Goal: Find specific page/section: Find specific page/section

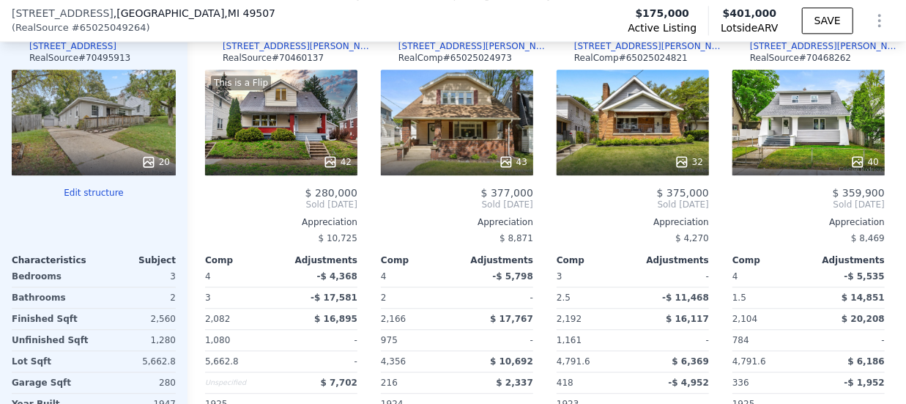
scroll to position [1761, 0]
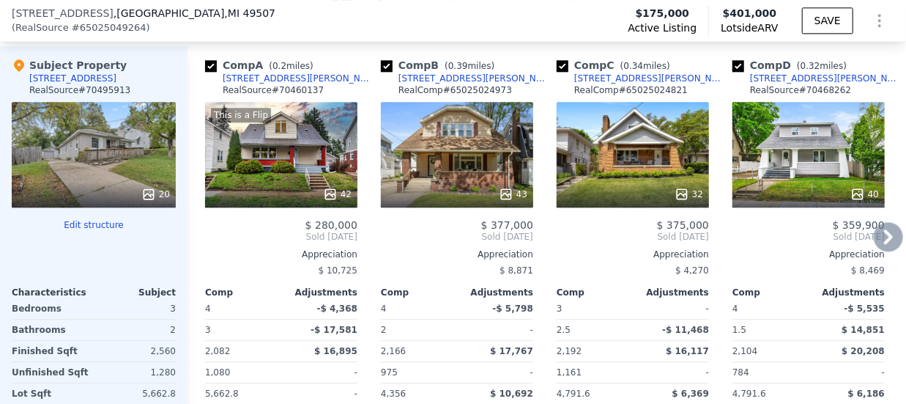
click at [874, 243] on icon at bounding box center [888, 236] width 29 height 29
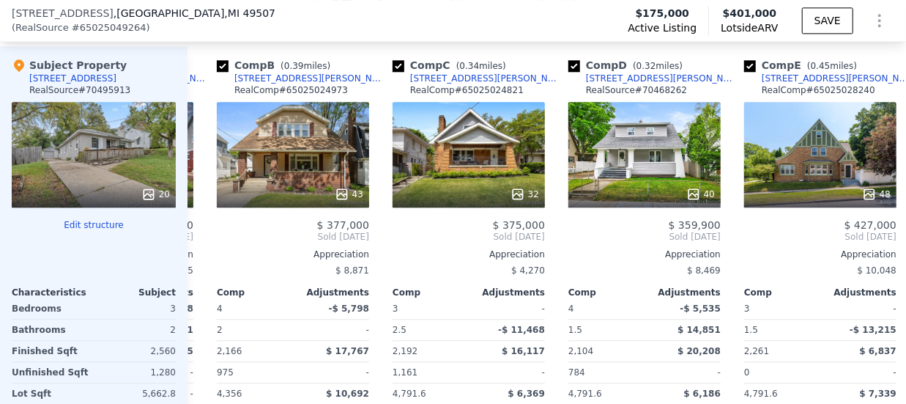
scroll to position [0, 352]
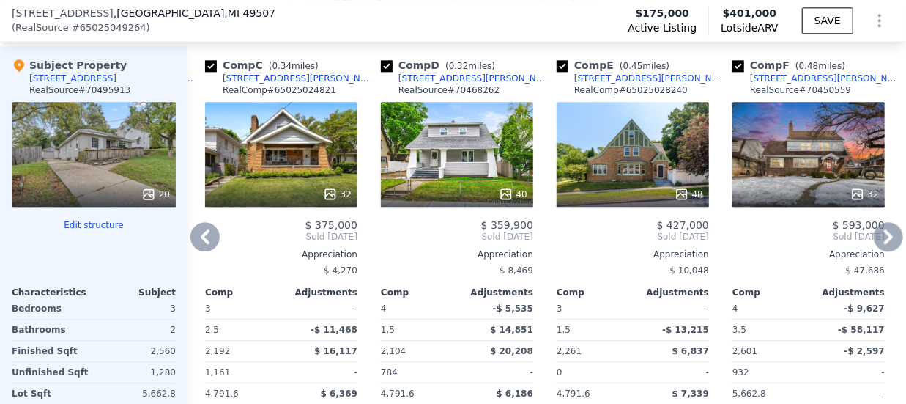
click at [874, 243] on icon at bounding box center [888, 236] width 29 height 29
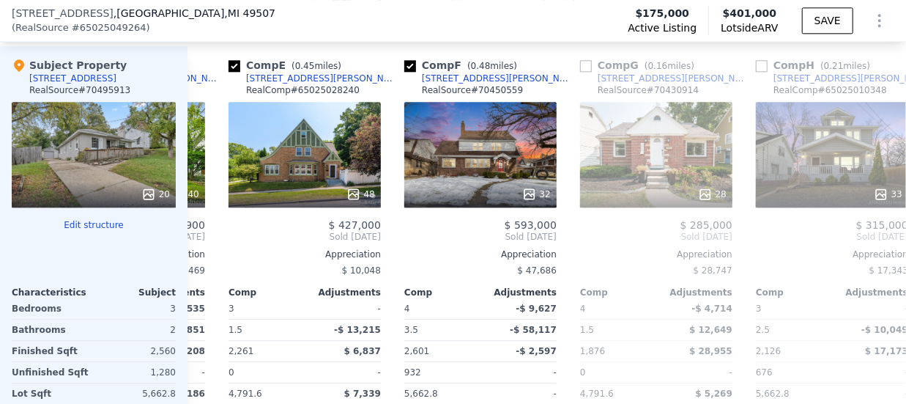
scroll to position [0, 703]
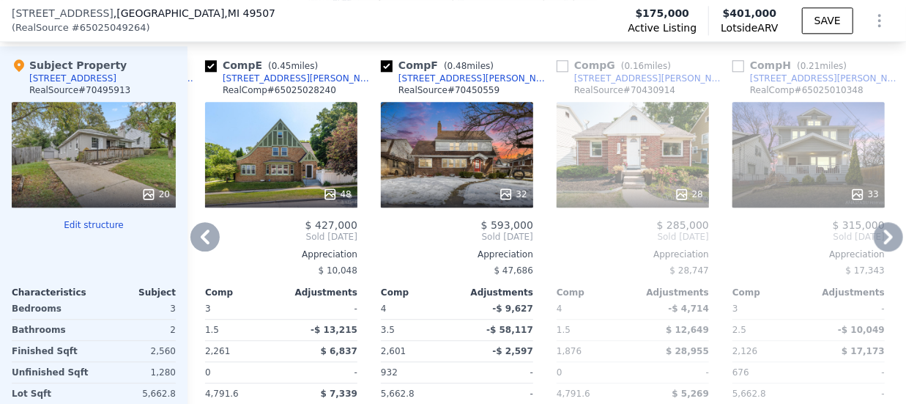
click at [874, 243] on icon at bounding box center [888, 236] width 29 height 29
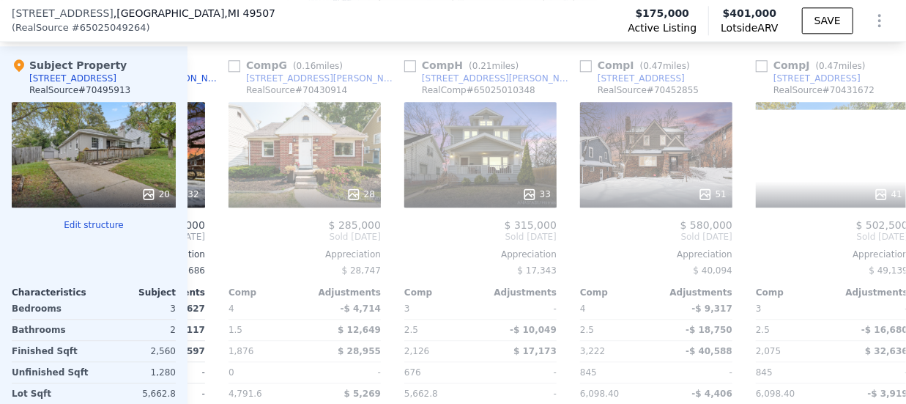
scroll to position [0, 1055]
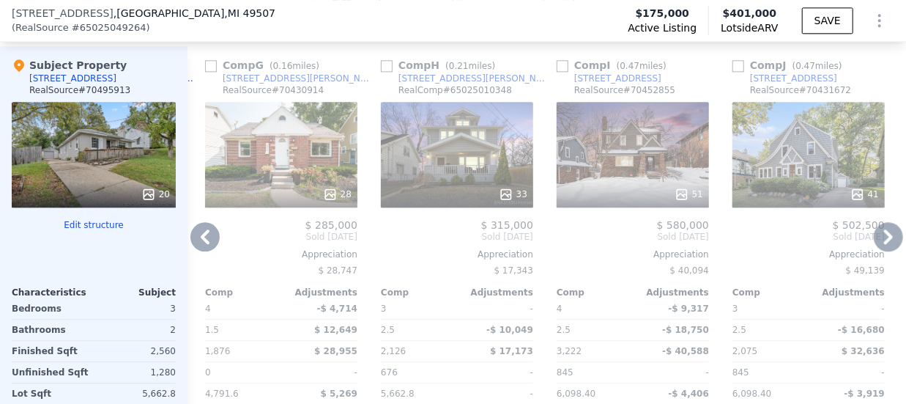
click at [874, 243] on icon at bounding box center [888, 236] width 29 height 29
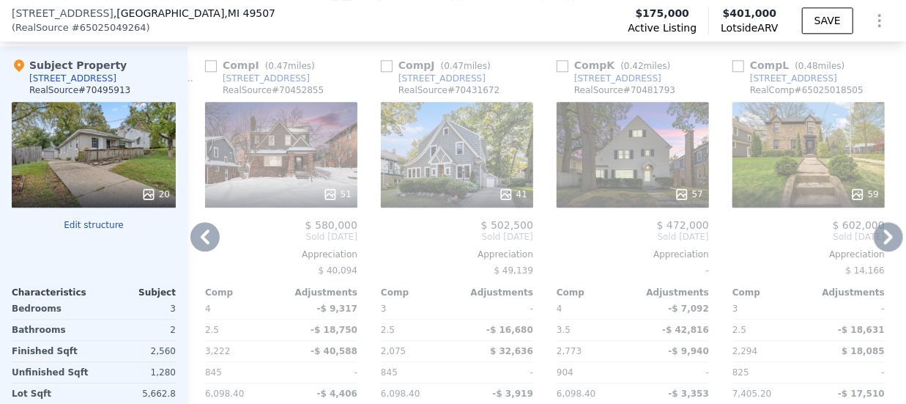
click at [874, 243] on icon at bounding box center [888, 236] width 29 height 29
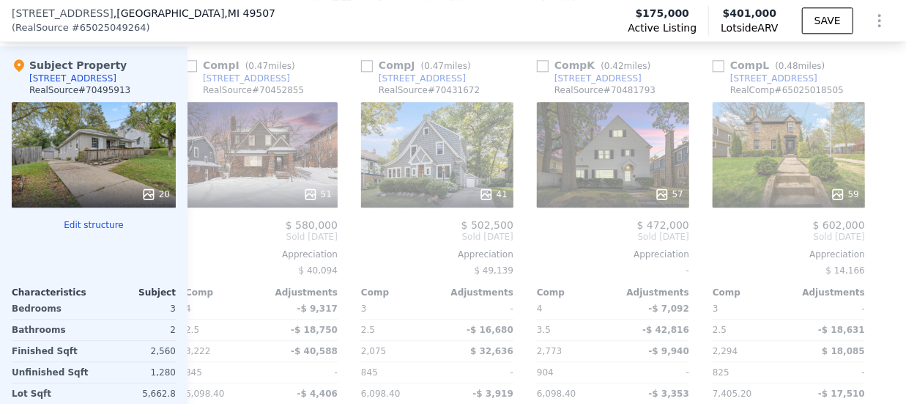
scroll to position [0, 1438]
click at [209, 240] on icon at bounding box center [204, 236] width 29 height 29
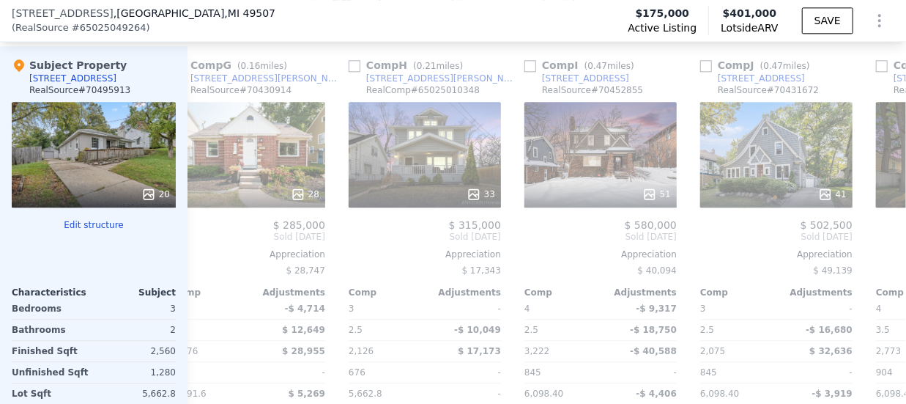
scroll to position [0, 1087]
click at [209, 240] on icon at bounding box center [204, 236] width 29 height 29
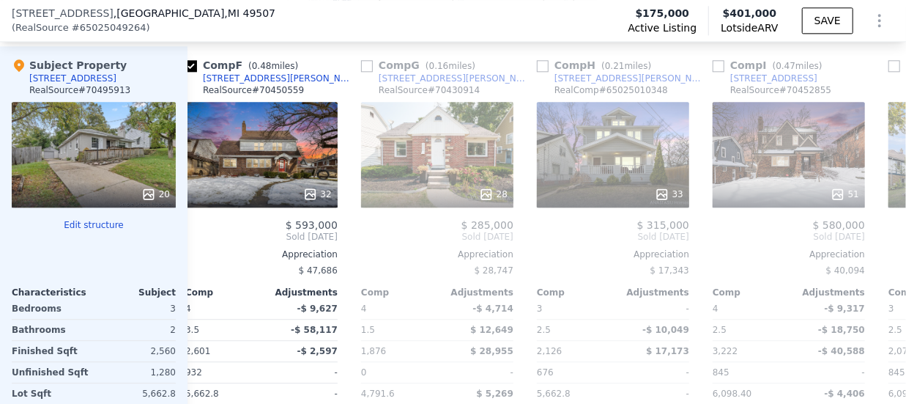
scroll to position [0, 735]
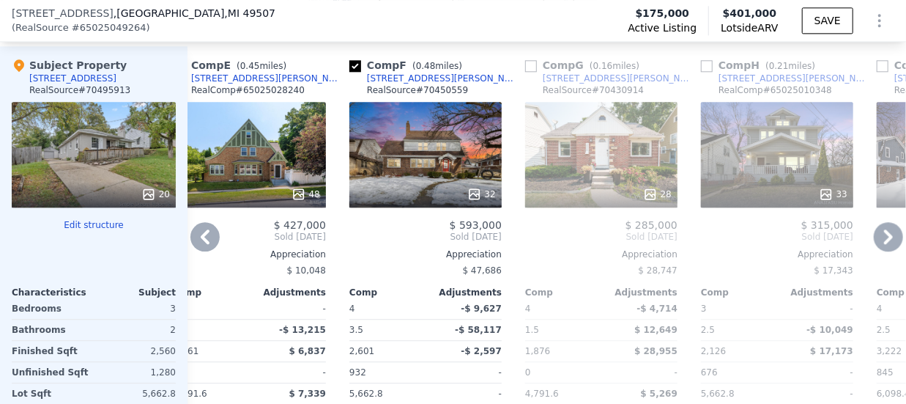
click at [209, 240] on div "Comp A ( 0.2 miles) [STREET_ADDRESS][PERSON_NAME] RealSource # 70460137 This is…" at bounding box center [547, 281] width 719 height 471
click at [201, 236] on icon at bounding box center [204, 236] width 29 height 29
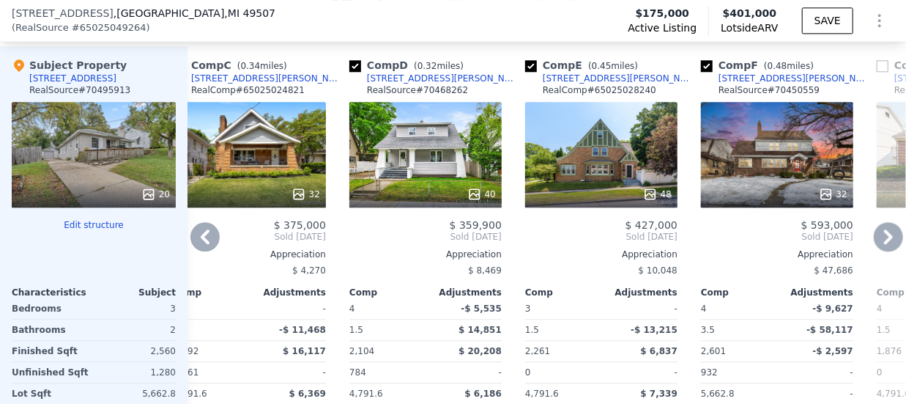
click at [201, 236] on icon at bounding box center [204, 236] width 29 height 29
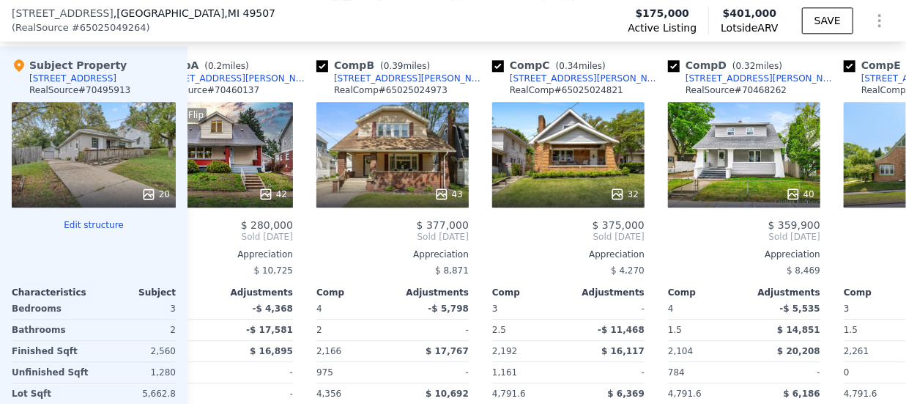
scroll to position [0, 32]
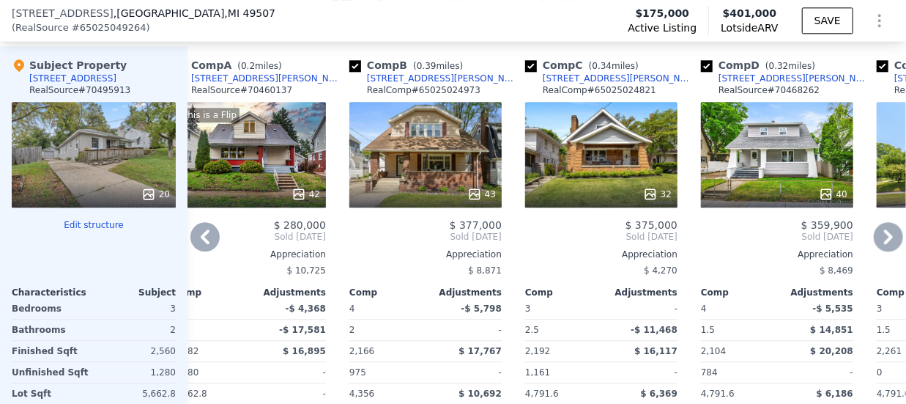
click at [201, 236] on icon at bounding box center [204, 236] width 29 height 29
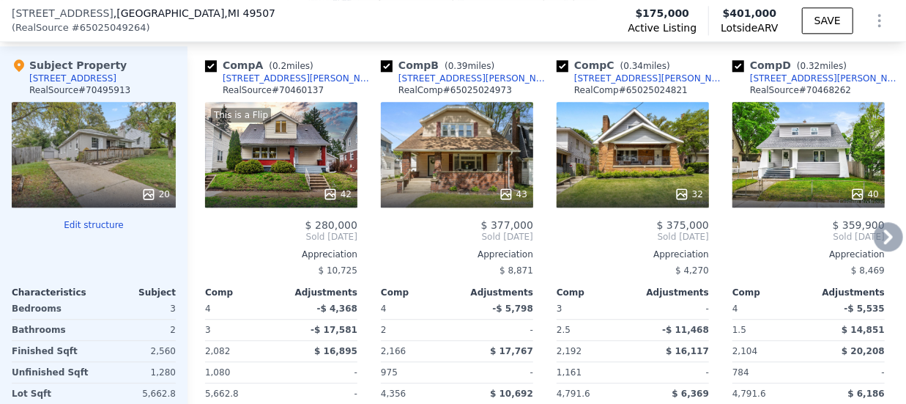
click at [424, 155] on div "43" at bounding box center [457, 155] width 152 height 106
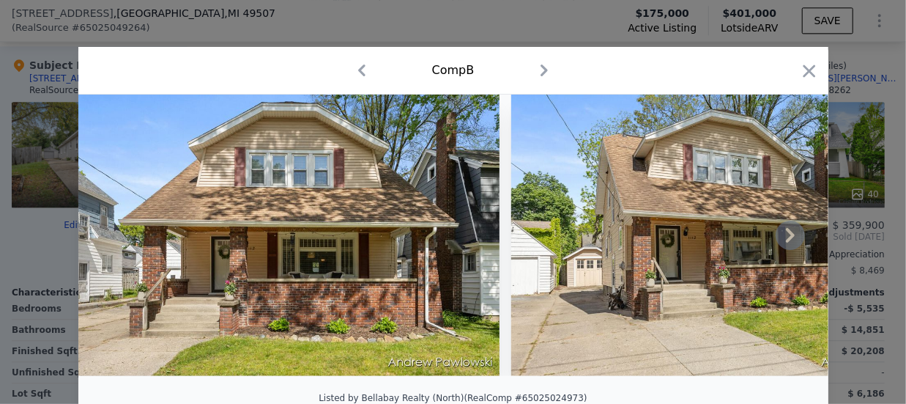
click at [786, 240] on icon at bounding box center [790, 235] width 9 height 15
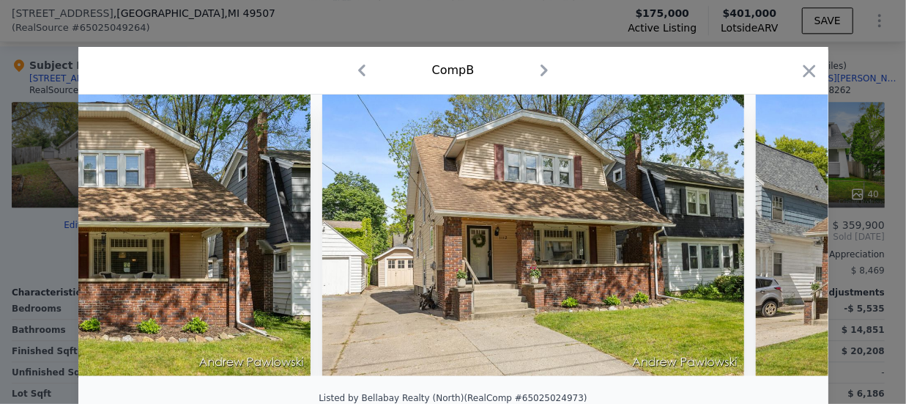
scroll to position [0, 352]
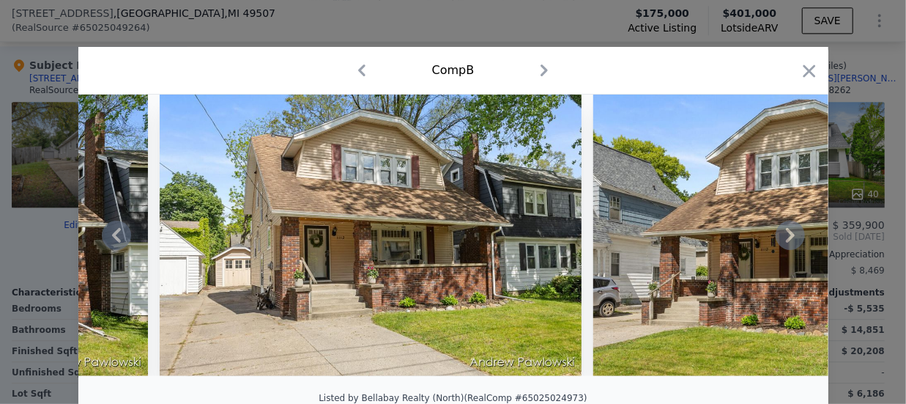
click at [786, 240] on icon at bounding box center [790, 235] width 9 height 15
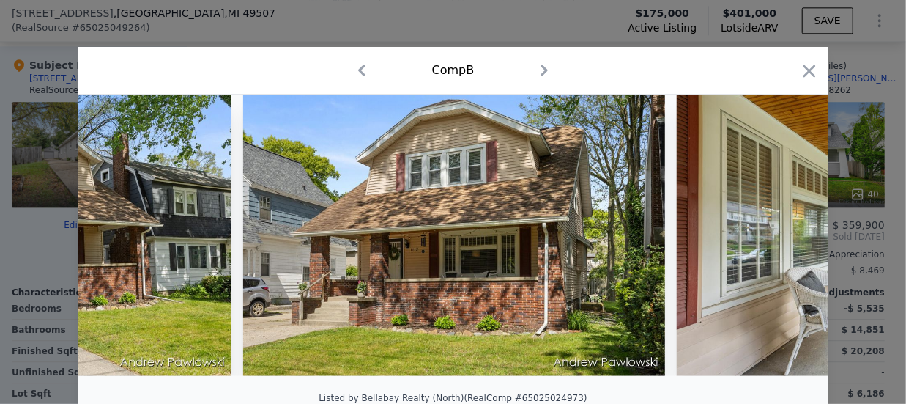
scroll to position [0, 703]
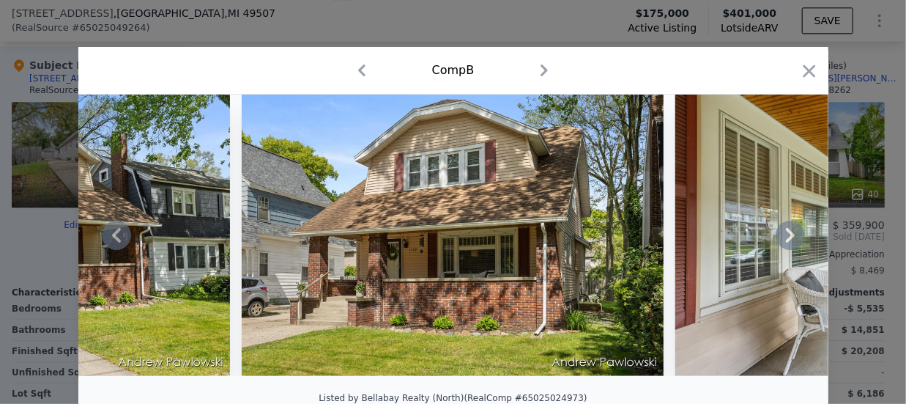
click at [786, 240] on icon at bounding box center [790, 235] width 9 height 15
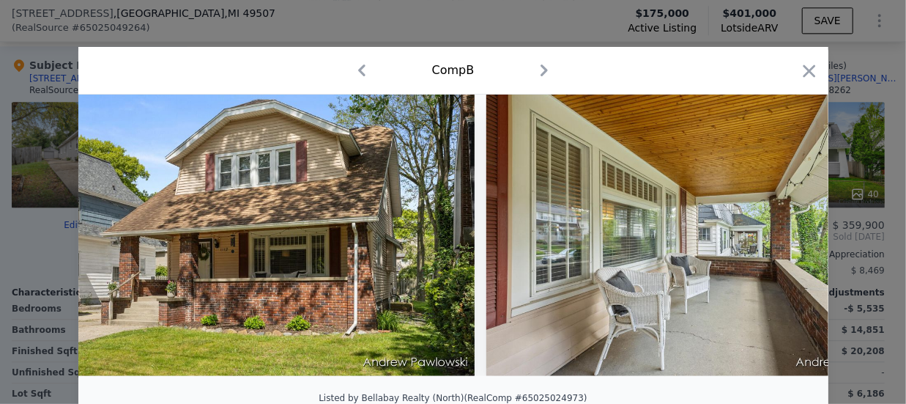
scroll to position [0, 1055]
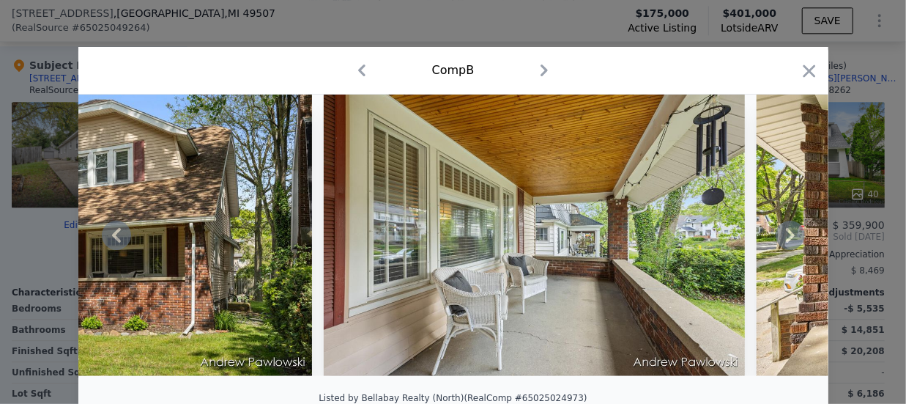
click at [786, 240] on icon at bounding box center [790, 235] width 9 height 15
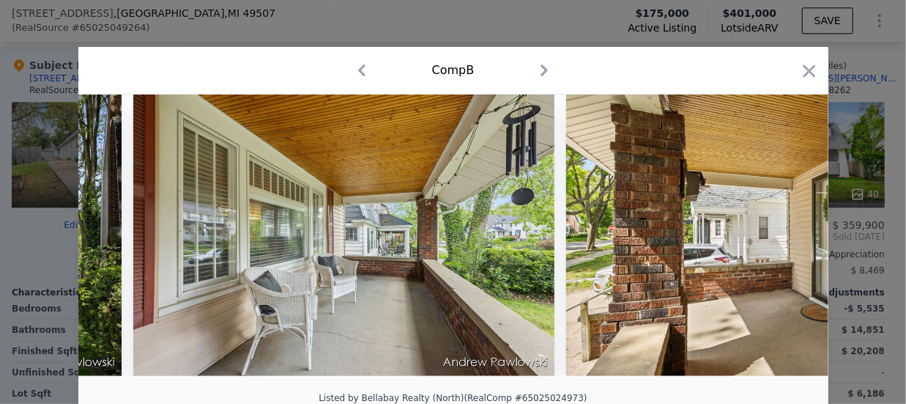
scroll to position [0, 1407]
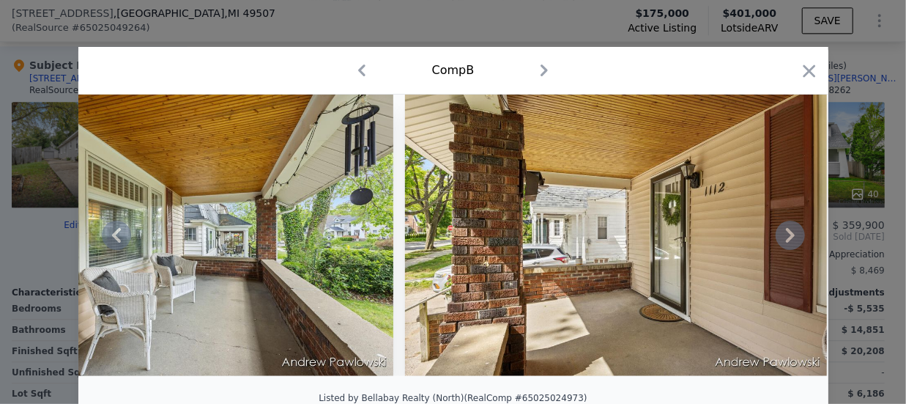
click at [786, 240] on icon at bounding box center [790, 235] width 9 height 15
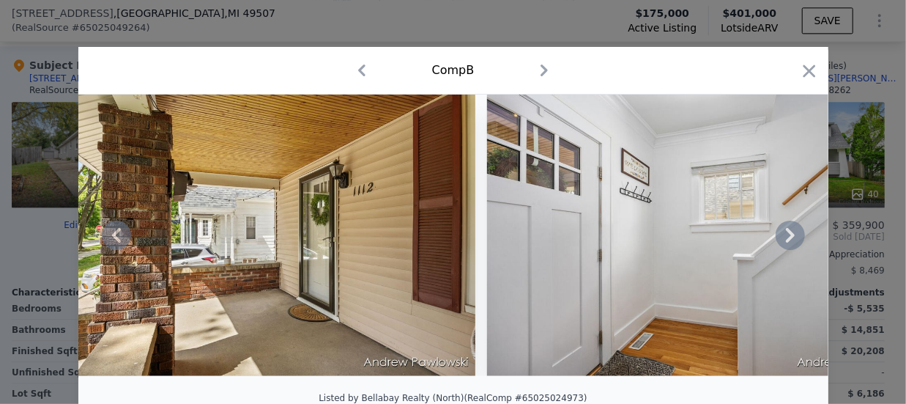
click at [786, 240] on icon at bounding box center [790, 235] width 9 height 15
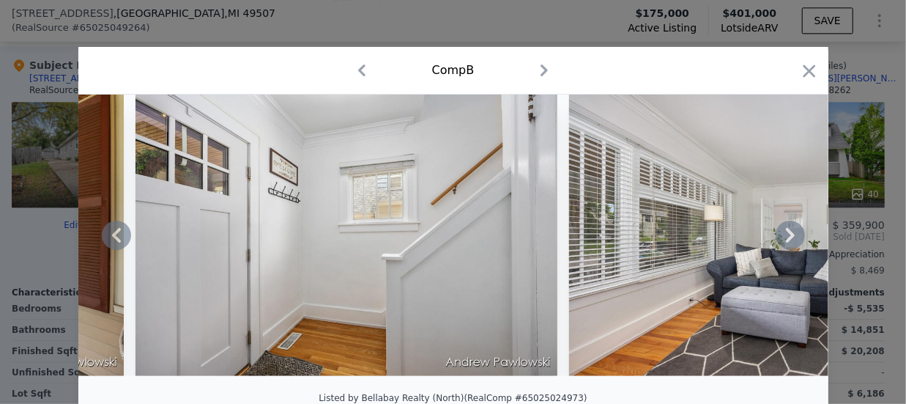
click at [786, 240] on icon at bounding box center [790, 235] width 9 height 15
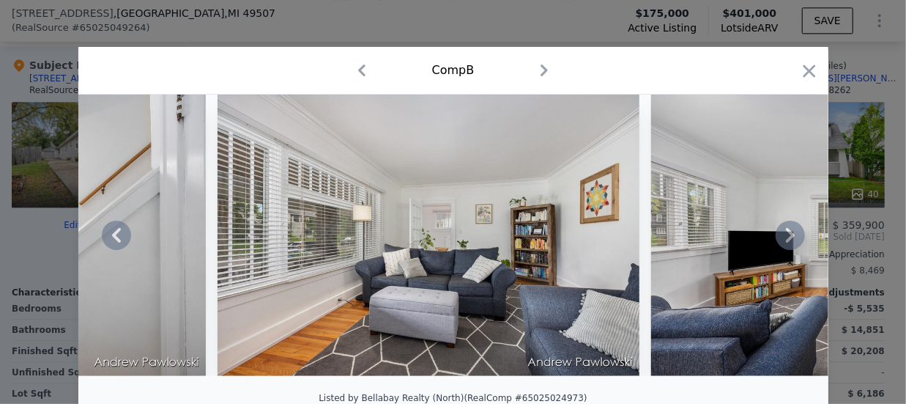
click at [786, 240] on icon at bounding box center [790, 235] width 9 height 15
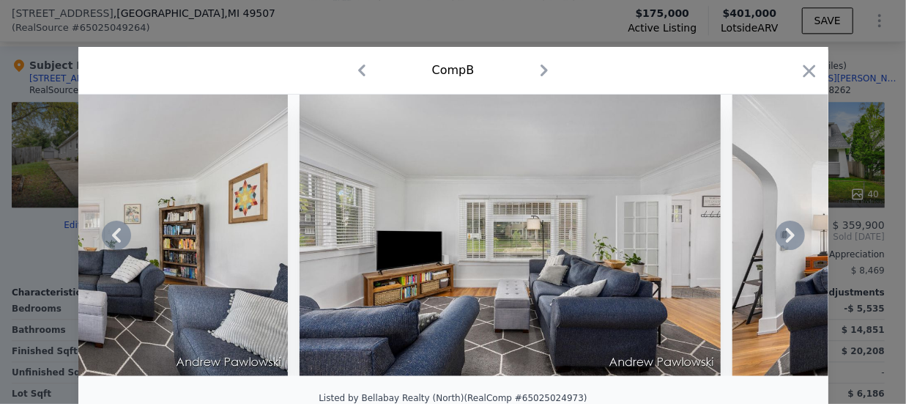
click at [786, 240] on icon at bounding box center [790, 235] width 9 height 15
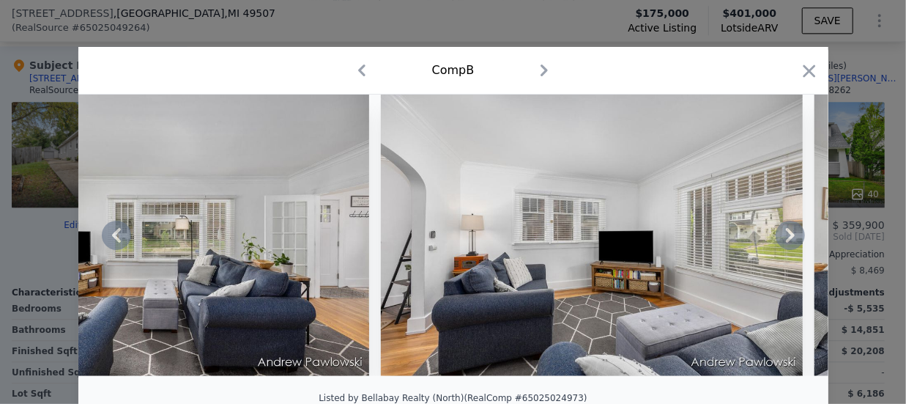
click at [786, 240] on icon at bounding box center [790, 235] width 9 height 15
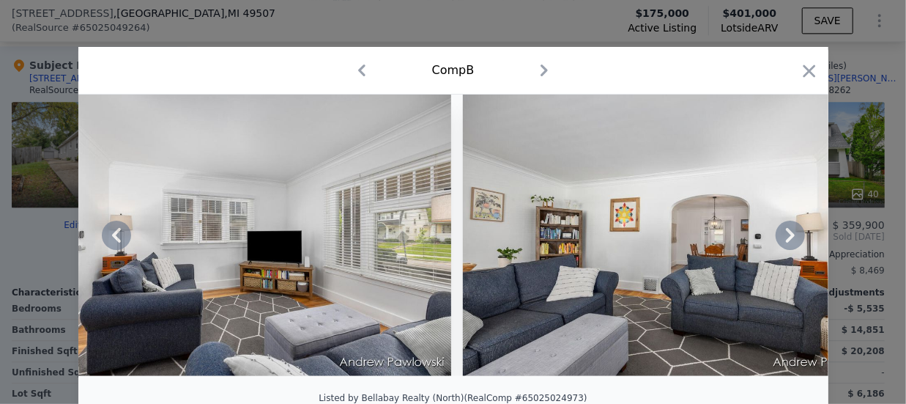
click at [786, 240] on icon at bounding box center [790, 235] width 9 height 15
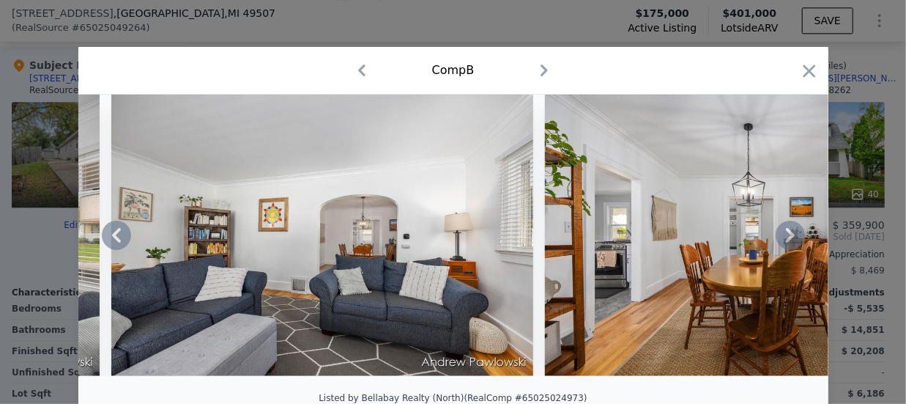
click at [786, 240] on icon at bounding box center [790, 235] width 9 height 15
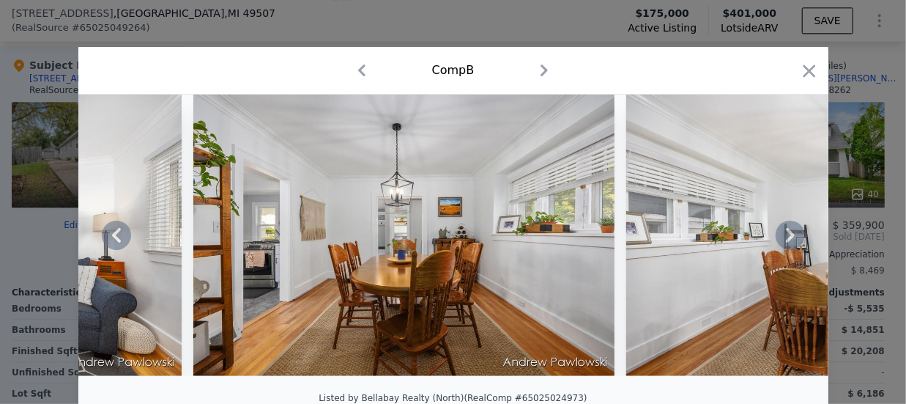
click at [786, 240] on icon at bounding box center [790, 235] width 9 height 15
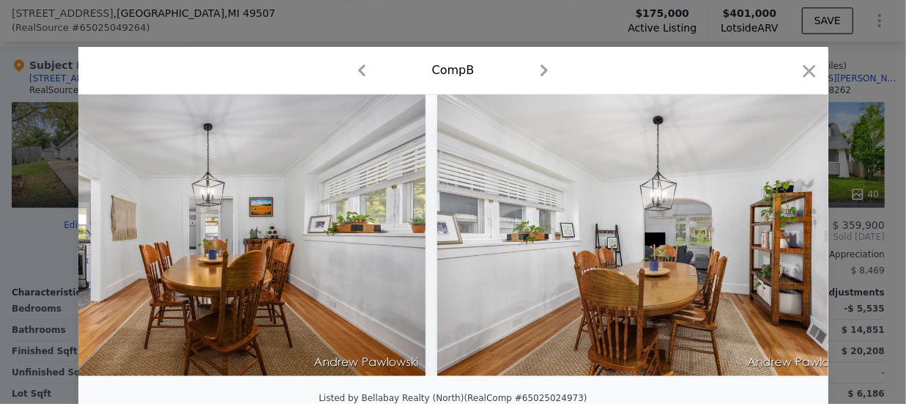
scroll to position [0, 4572]
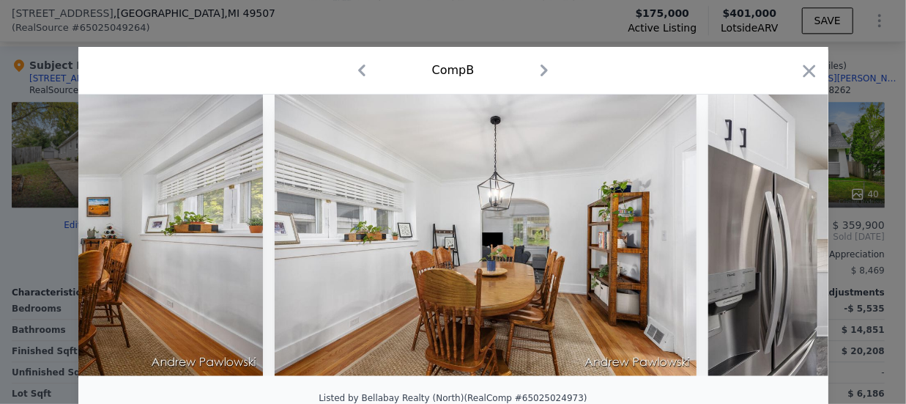
click at [785, 240] on div at bounding box center [453, 235] width 750 height 281
click at [786, 240] on icon at bounding box center [790, 235] width 9 height 15
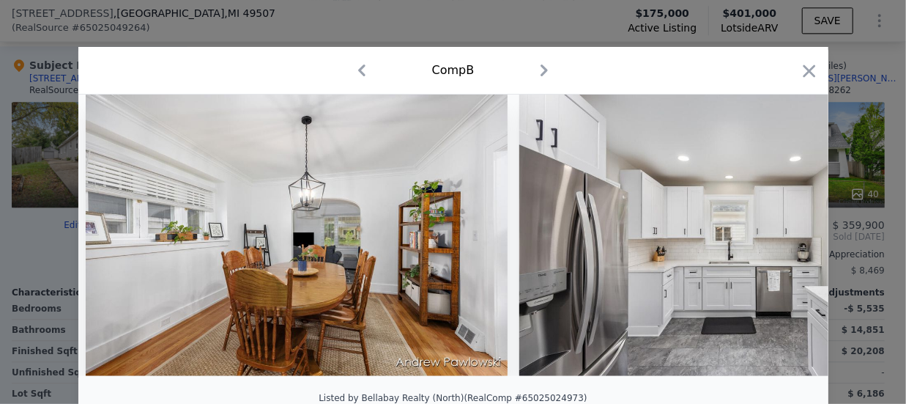
scroll to position [0, 4924]
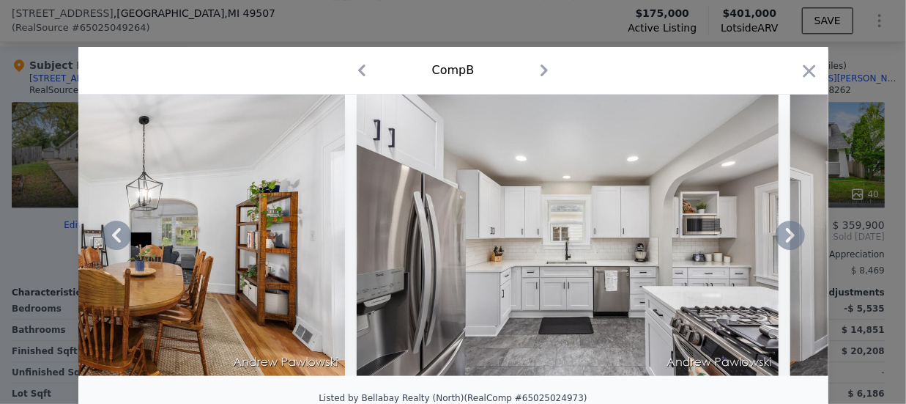
click at [786, 240] on icon at bounding box center [790, 235] width 9 height 15
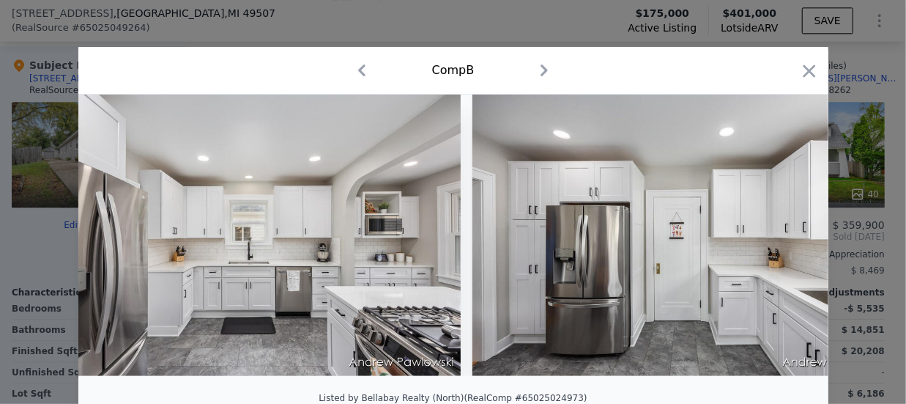
scroll to position [0, 5275]
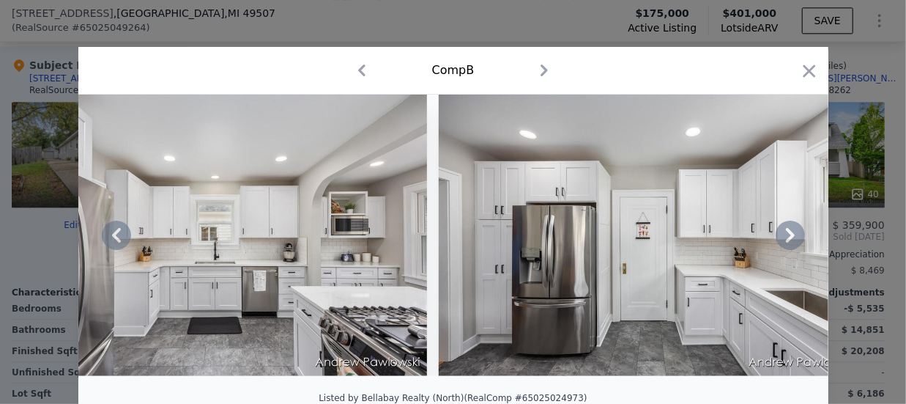
click at [786, 240] on icon at bounding box center [790, 235] width 9 height 15
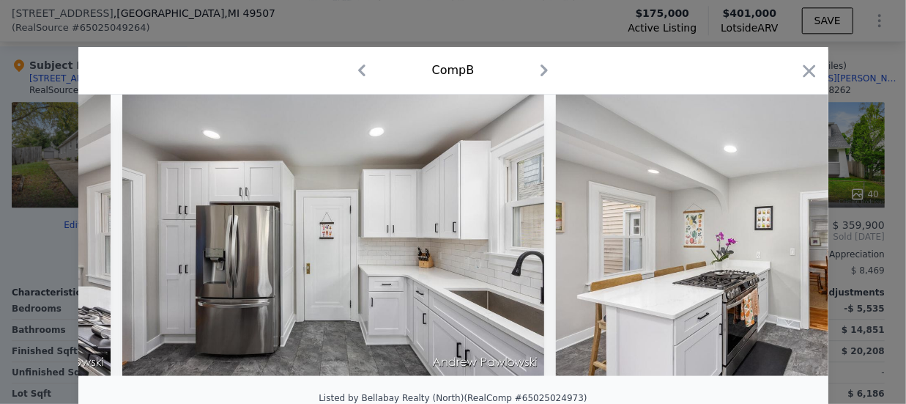
scroll to position [0, 5627]
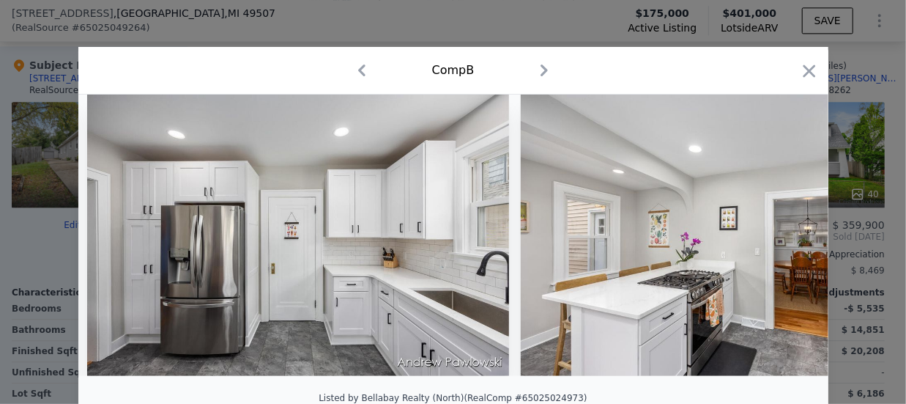
click at [785, 240] on div at bounding box center [453, 235] width 750 height 281
click at [786, 240] on icon at bounding box center [790, 235] width 9 height 15
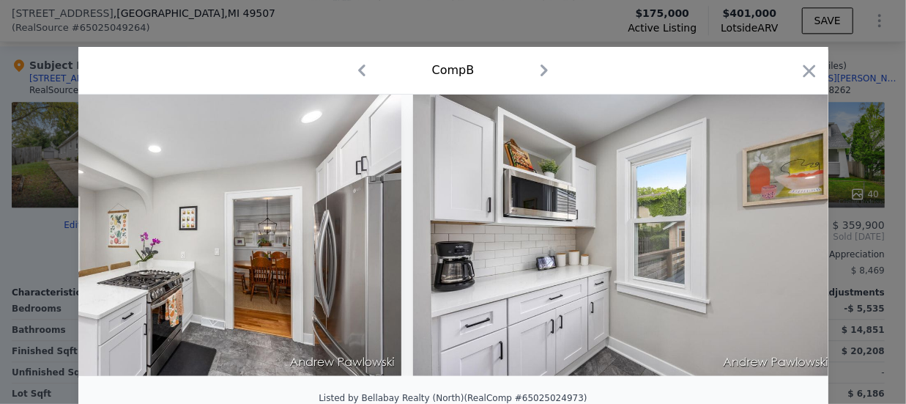
scroll to position [0, 6330]
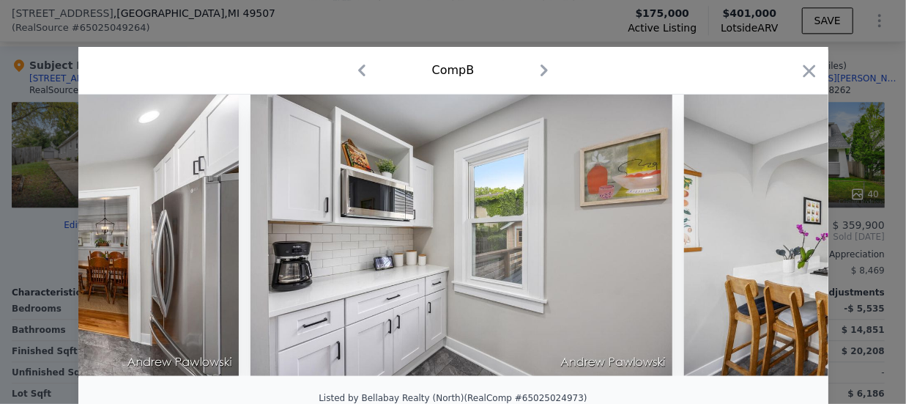
click at [785, 240] on img at bounding box center [895, 235] width 422 height 281
click at [786, 240] on icon at bounding box center [790, 235] width 9 height 15
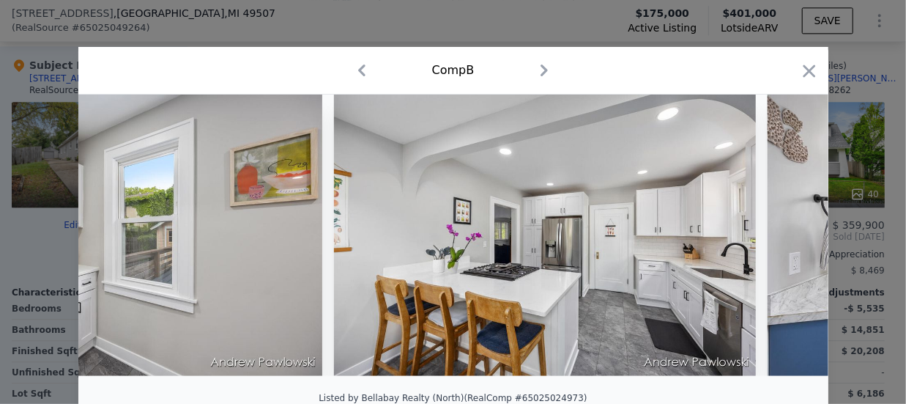
scroll to position [0, 6682]
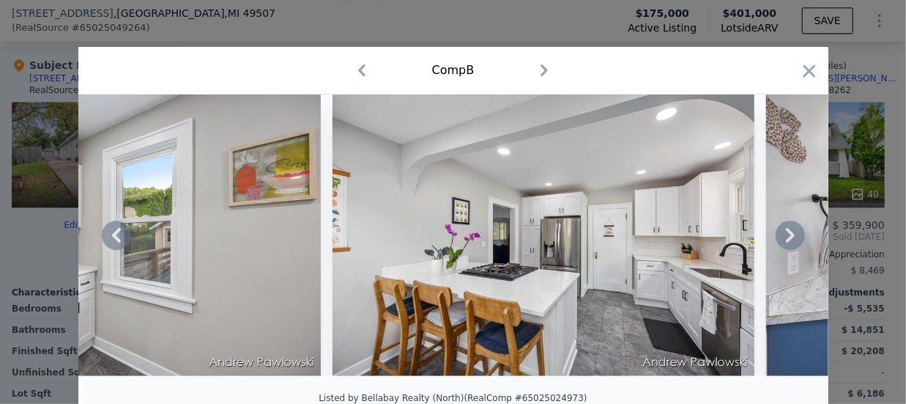
click at [786, 240] on icon at bounding box center [790, 235] width 9 height 15
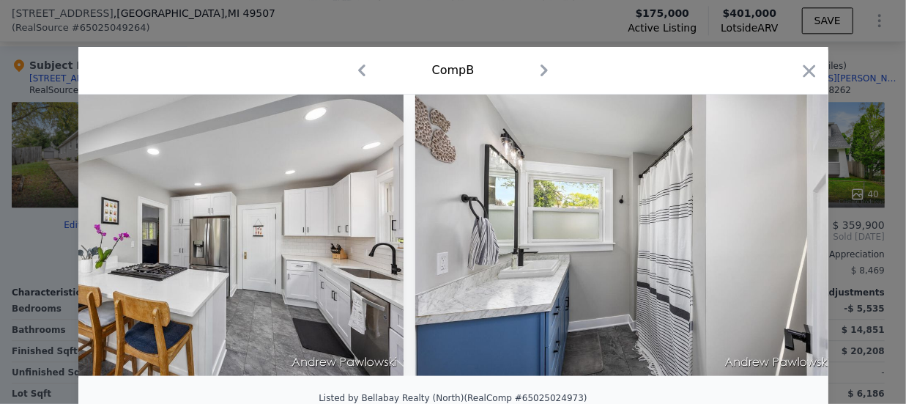
scroll to position [0, 7034]
click at [780, 245] on icon at bounding box center [790, 235] width 29 height 29
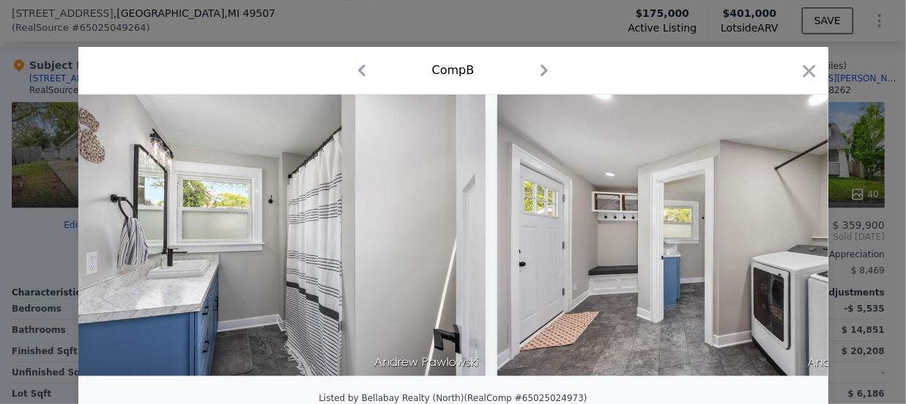
scroll to position [0, 7385]
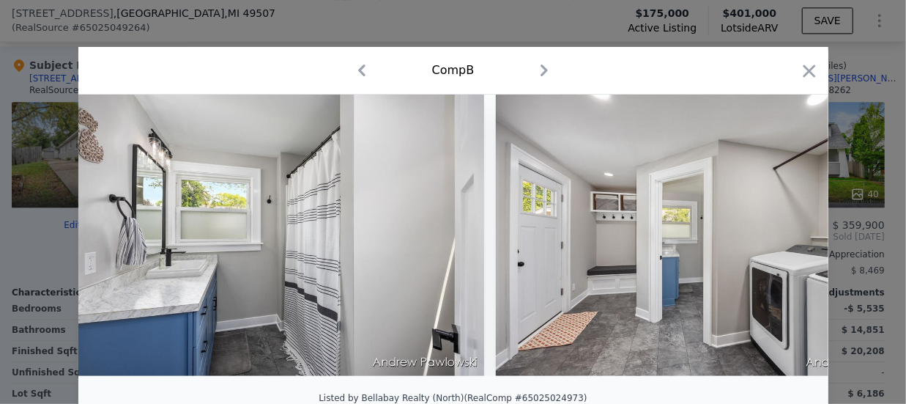
click at [780, 245] on div at bounding box center [453, 235] width 750 height 281
click at [780, 242] on icon at bounding box center [790, 235] width 29 height 29
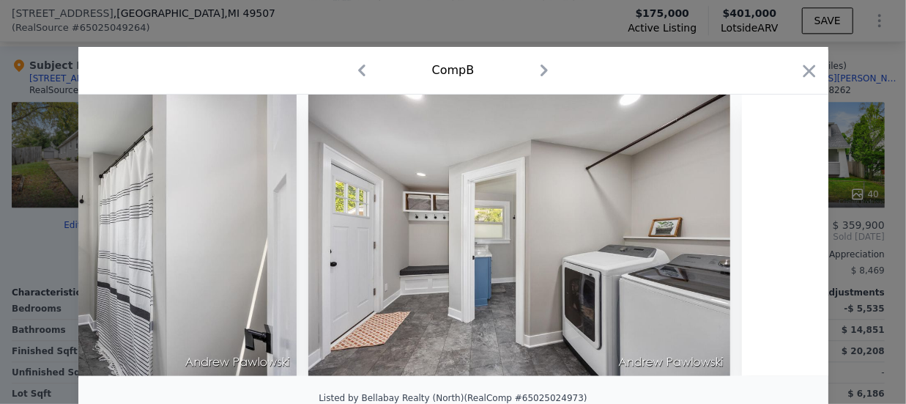
scroll to position [0, 7737]
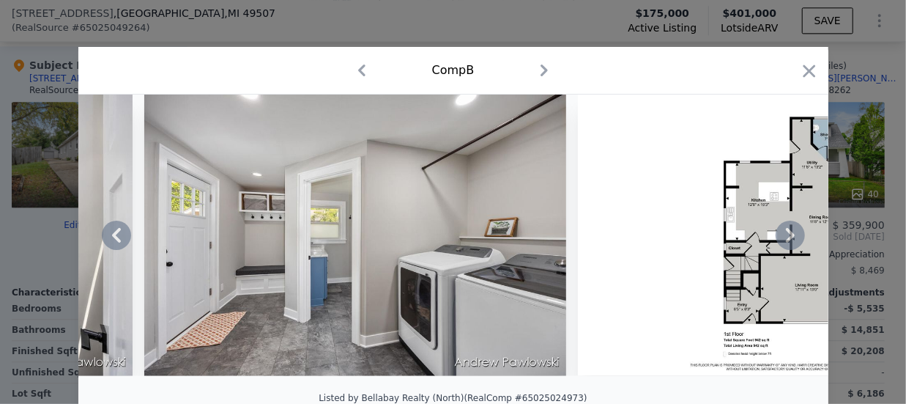
click at [780, 242] on icon at bounding box center [790, 235] width 29 height 29
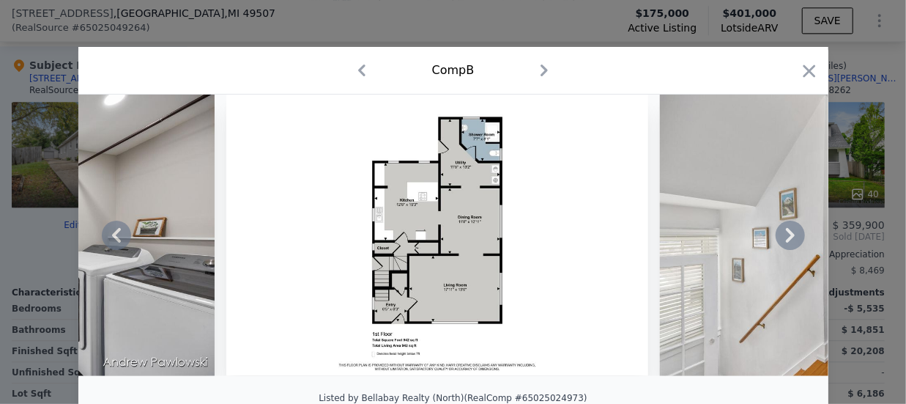
click at [780, 242] on icon at bounding box center [790, 235] width 29 height 29
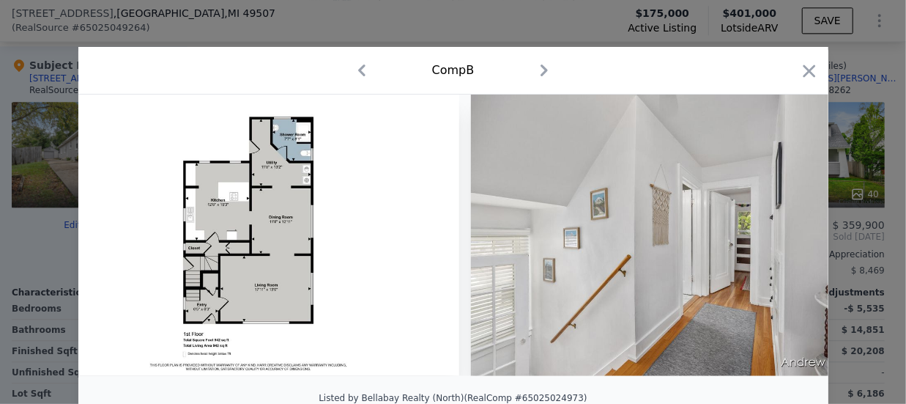
scroll to position [0, 8440]
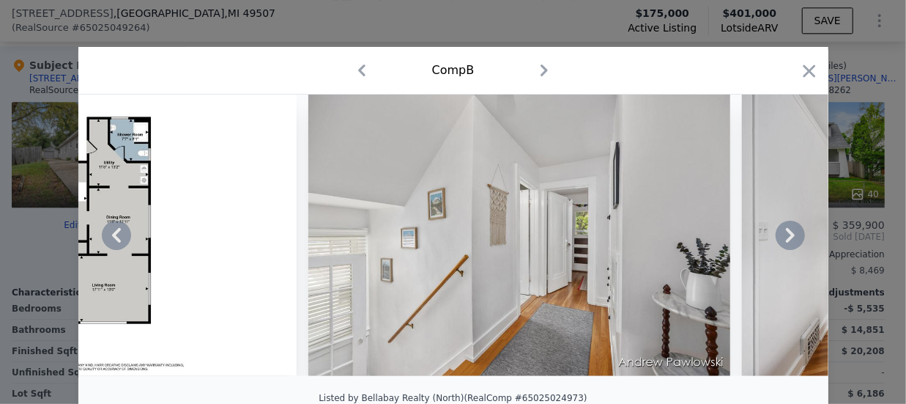
click at [780, 242] on icon at bounding box center [790, 235] width 29 height 29
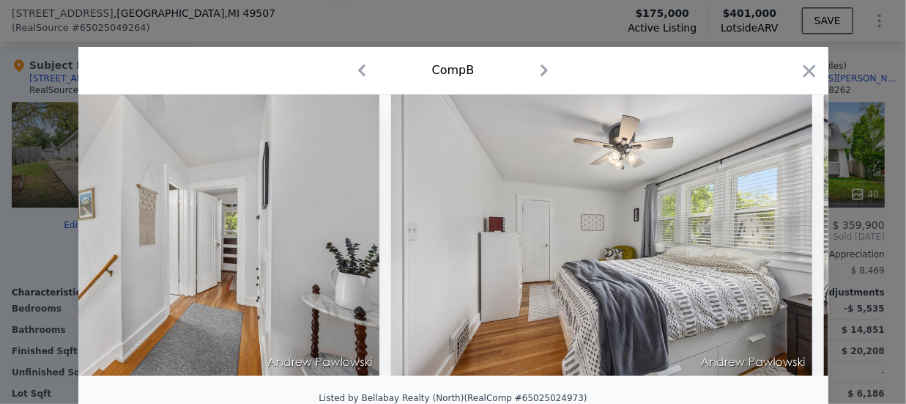
scroll to position [0, 8792]
click at [780, 242] on icon at bounding box center [790, 235] width 29 height 29
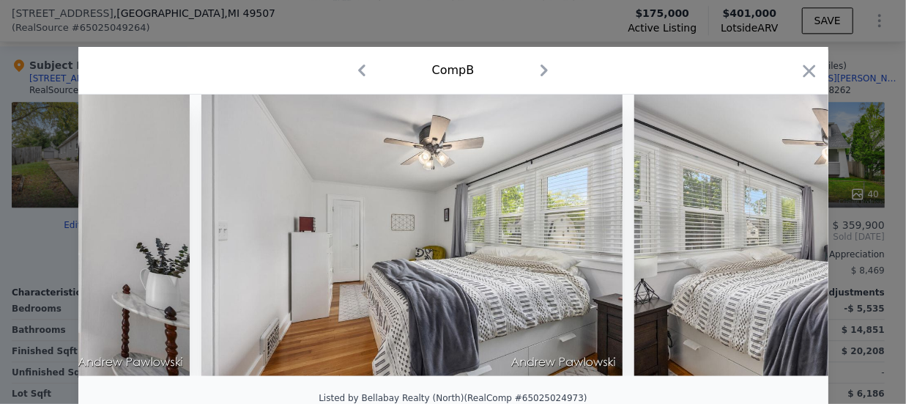
scroll to position [0, 9144]
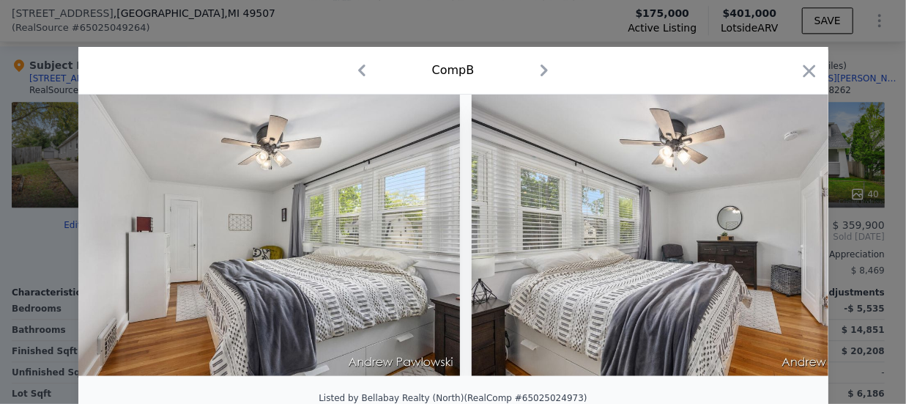
click at [780, 242] on div at bounding box center [453, 235] width 750 height 281
click at [780, 242] on icon at bounding box center [790, 235] width 29 height 29
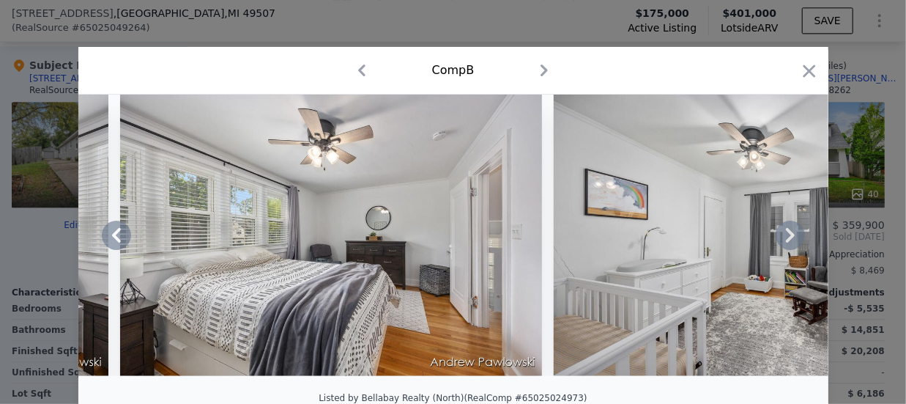
click at [780, 242] on icon at bounding box center [790, 235] width 29 height 29
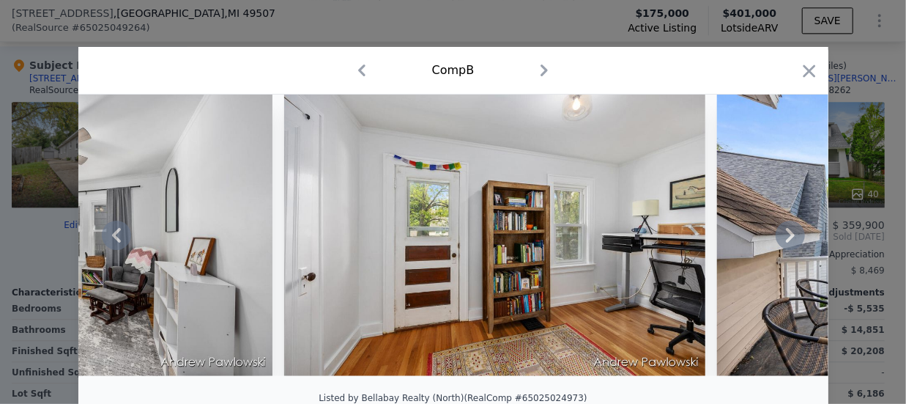
click at [780, 242] on icon at bounding box center [790, 235] width 29 height 29
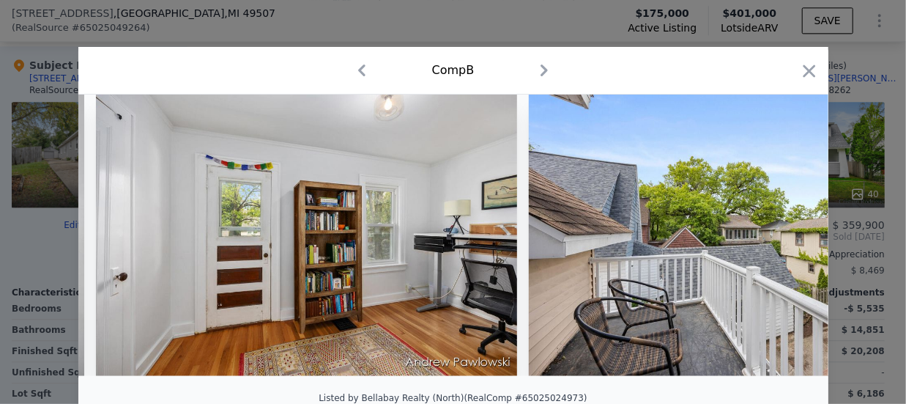
scroll to position [0, 10551]
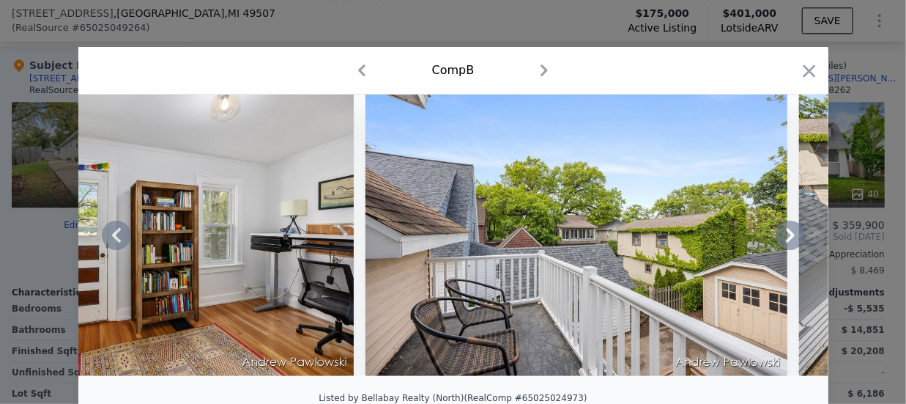
click at [780, 242] on icon at bounding box center [790, 235] width 29 height 29
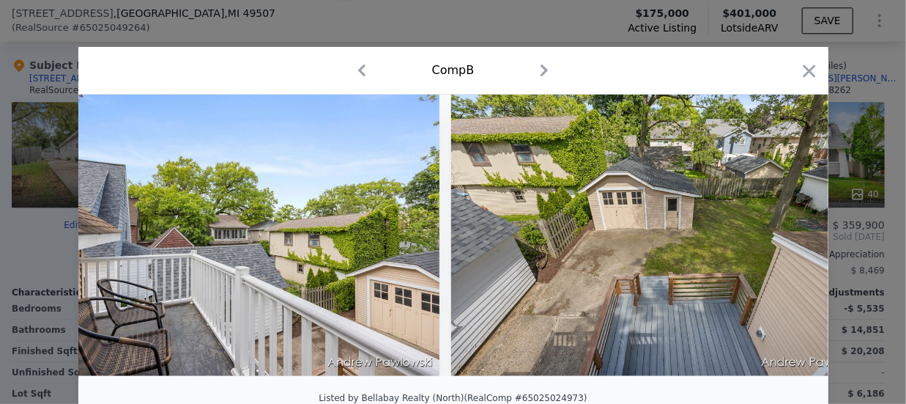
scroll to position [0, 10902]
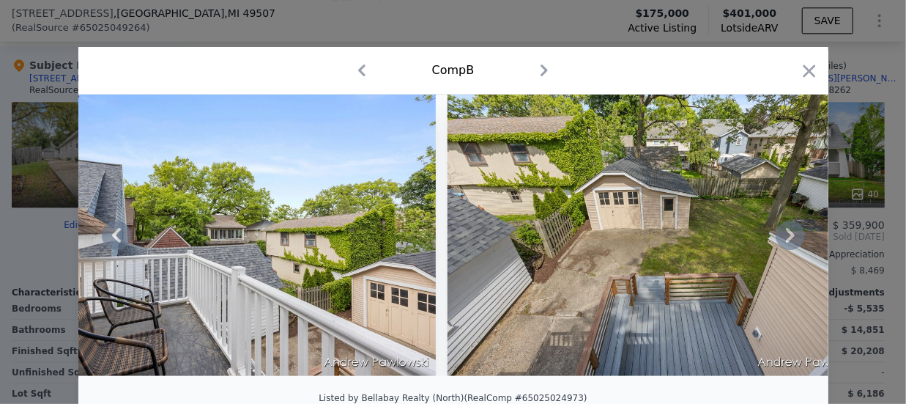
click at [780, 242] on icon at bounding box center [790, 235] width 29 height 29
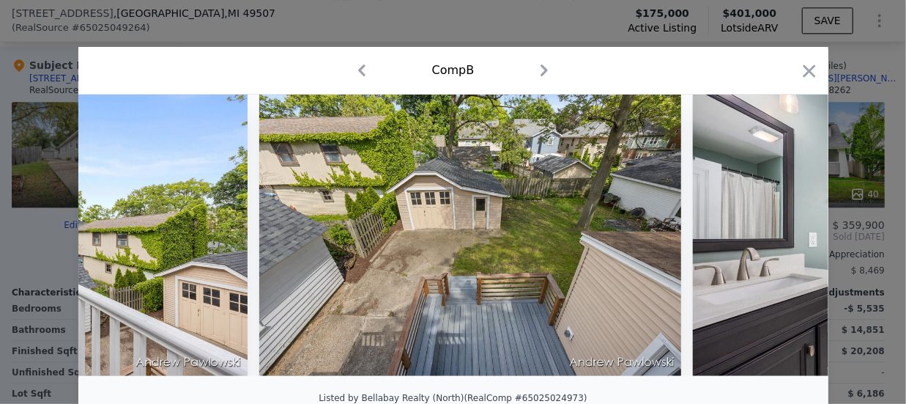
scroll to position [0, 11254]
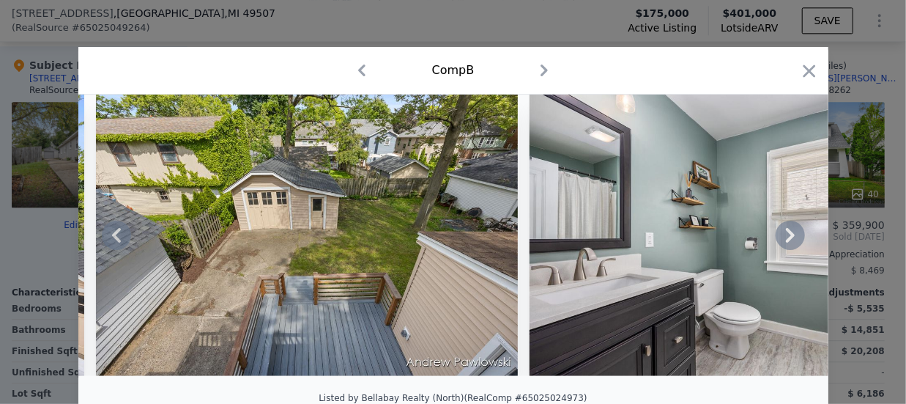
click at [780, 242] on icon at bounding box center [790, 235] width 29 height 29
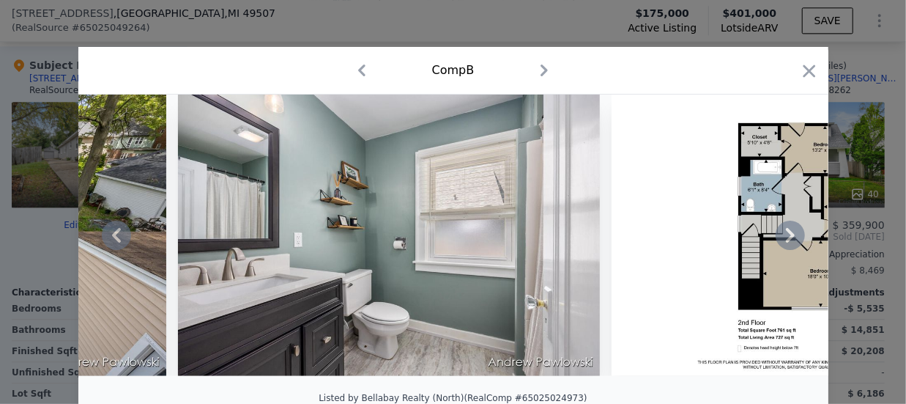
click at [780, 242] on icon at bounding box center [790, 235] width 29 height 29
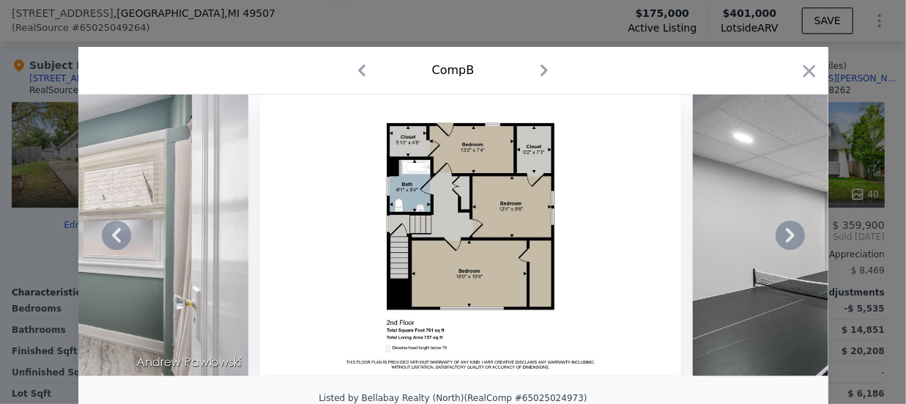
click at [780, 242] on icon at bounding box center [790, 235] width 29 height 29
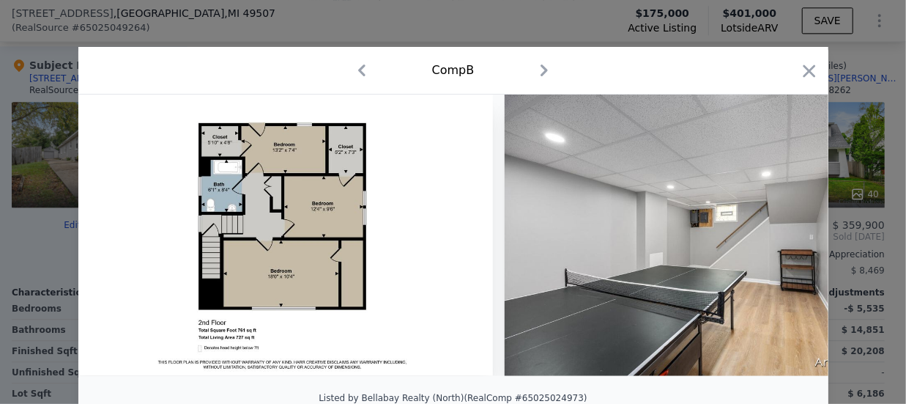
scroll to position [0, 12309]
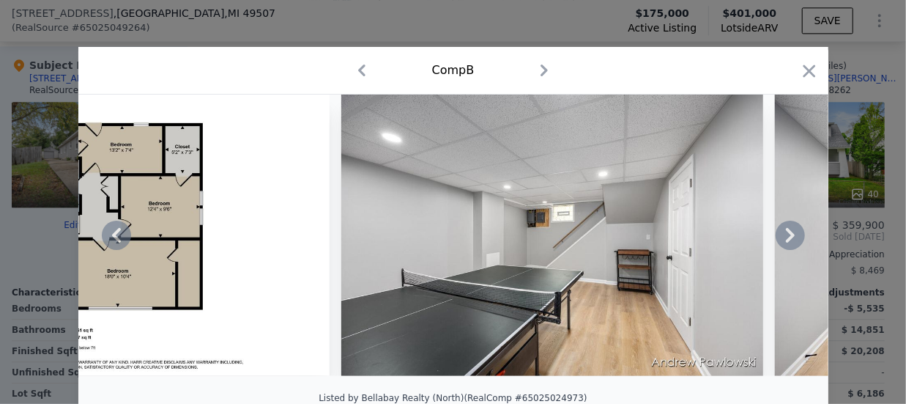
click at [780, 242] on icon at bounding box center [790, 235] width 29 height 29
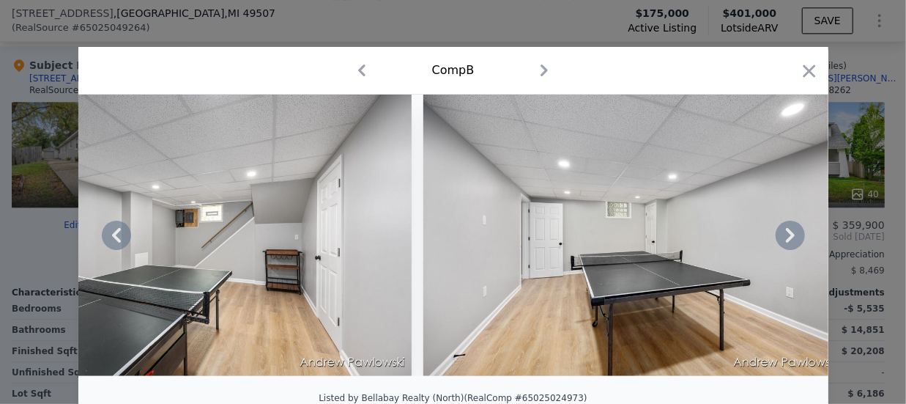
click at [780, 242] on icon at bounding box center [790, 235] width 29 height 29
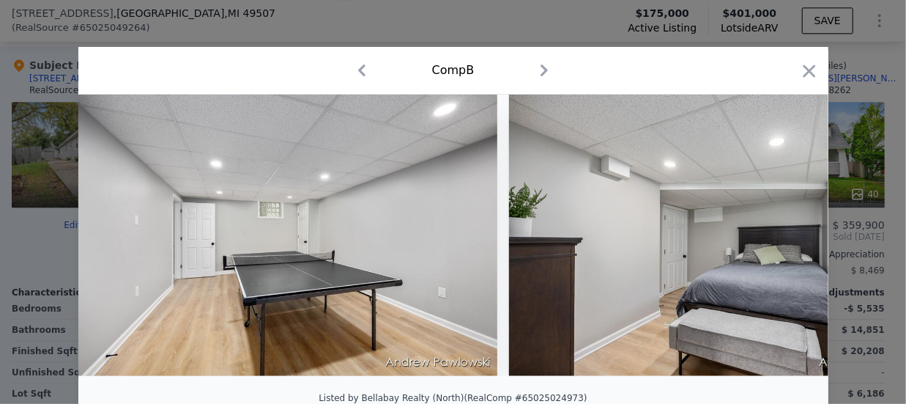
scroll to position [0, 13012]
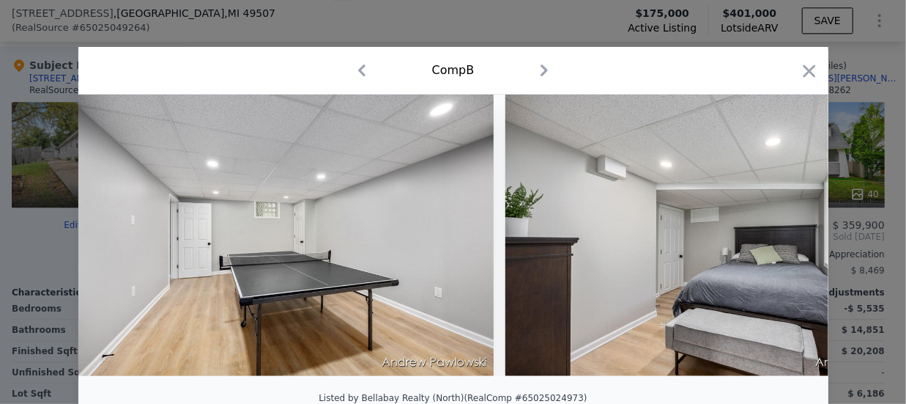
click at [780, 242] on img at bounding box center [717, 235] width 422 height 281
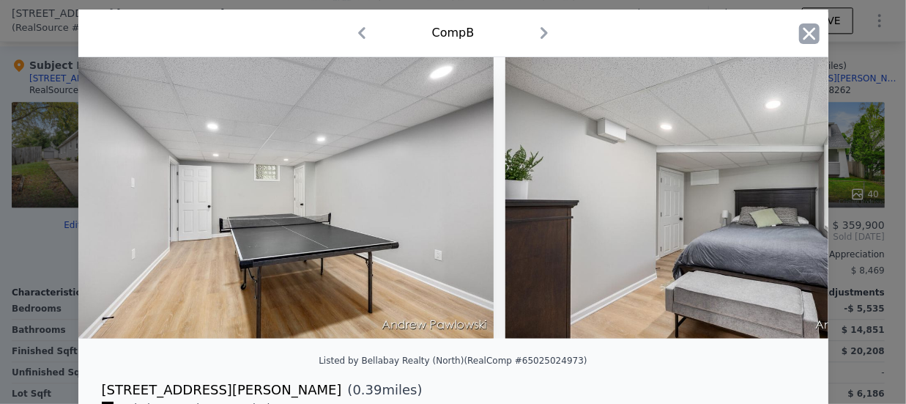
click at [806, 27] on icon "button" at bounding box center [809, 33] width 21 height 21
